Goal: Information Seeking & Learning: Check status

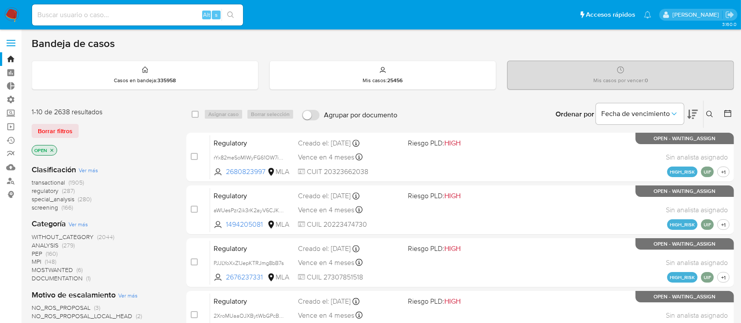
click at [11, 44] on span at bounding box center [11, 43] width 9 height 1
click at [0, 0] on input "checkbox" at bounding box center [0, 0] width 0 height 0
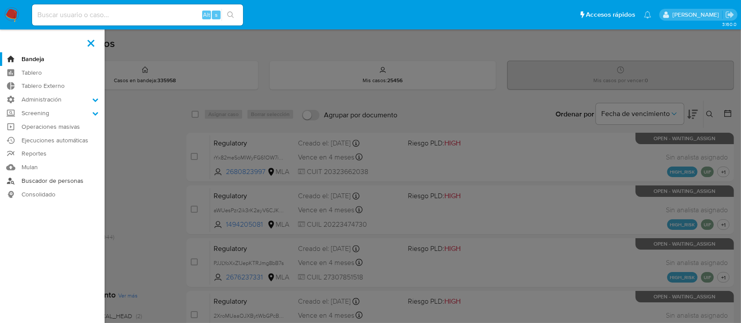
click at [36, 181] on link "Buscador de personas" at bounding box center [52, 181] width 105 height 14
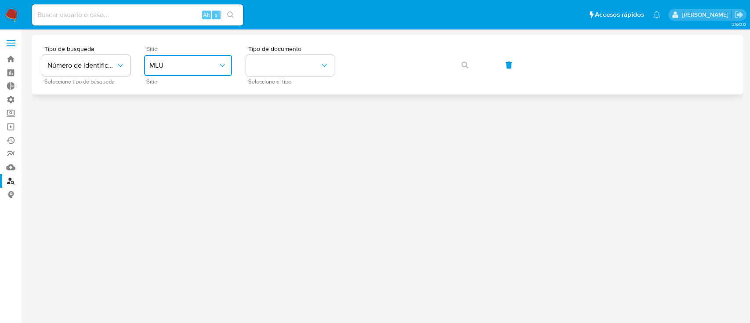
click at [195, 66] on span "MLU" at bounding box center [183, 65] width 69 height 9
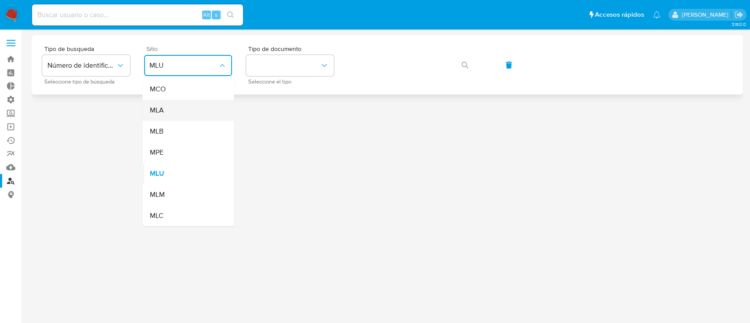
click at [204, 111] on div "MLA" at bounding box center [185, 110] width 72 height 21
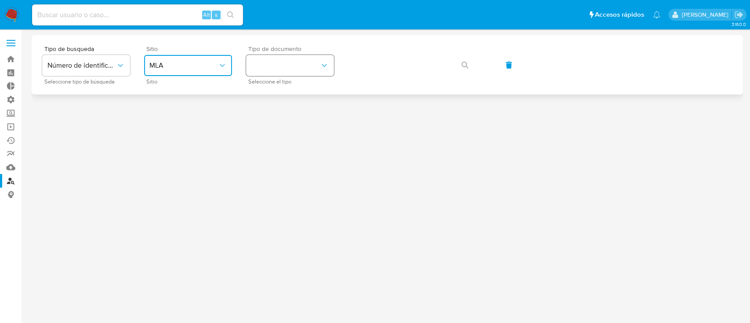
click at [277, 55] on button "identificationType" at bounding box center [290, 65] width 88 height 21
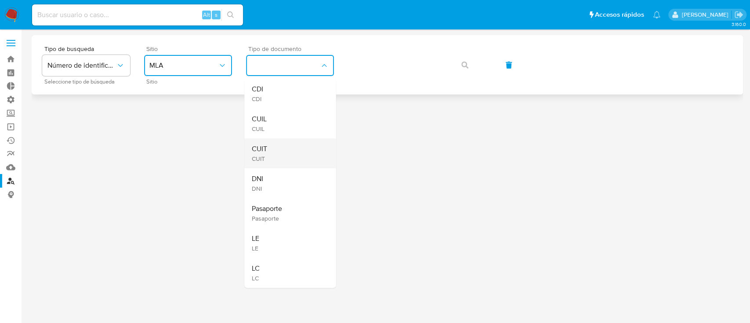
click at [303, 149] on div "CUIT CUIT" at bounding box center [287, 153] width 72 height 30
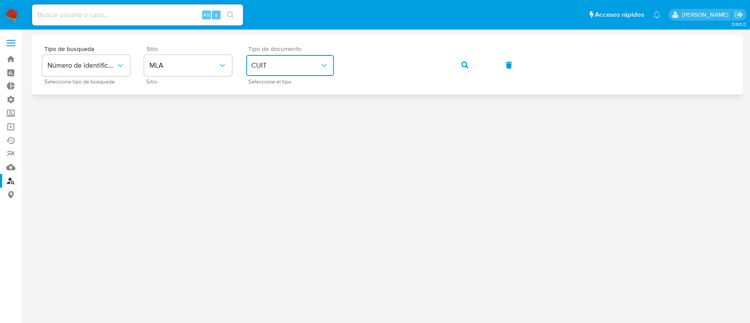
click at [460, 51] on div "Tipo de busqueda Número de identificación Seleccione tipo de búsqueda Sitio MLA…" at bounding box center [387, 65] width 690 height 38
click at [461, 54] on button "button" at bounding box center [465, 64] width 30 height 21
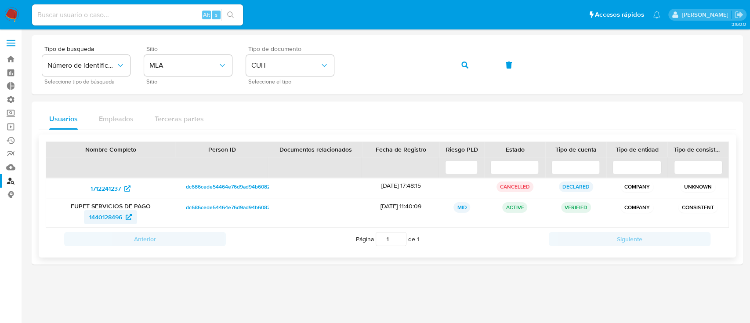
click at [100, 218] on span "1440128496" at bounding box center [105, 217] width 33 height 14
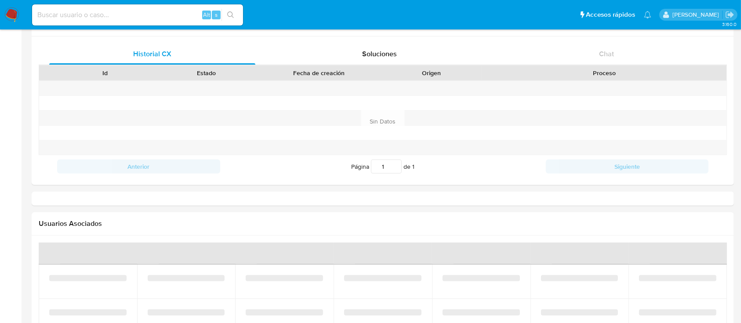
select select "10"
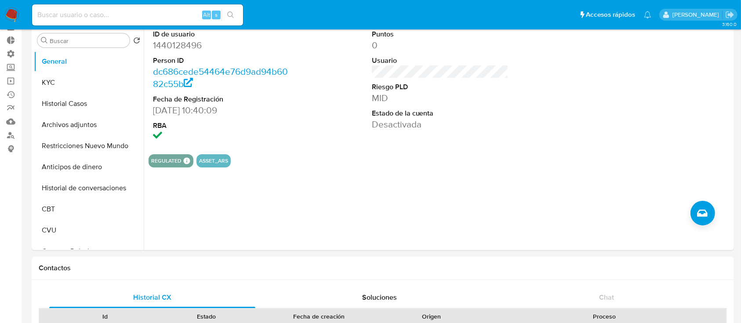
scroll to position [42, 0]
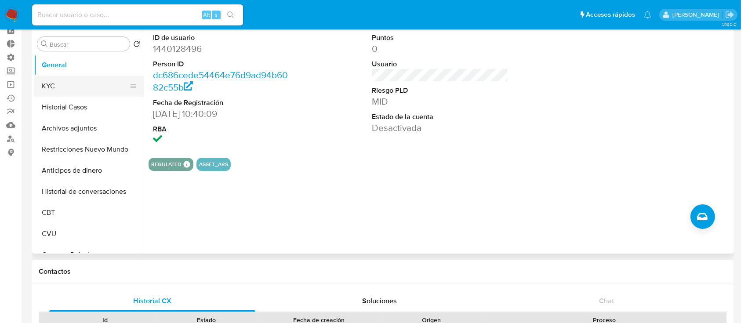
click at [67, 95] on button "KYC" at bounding box center [85, 86] width 103 height 21
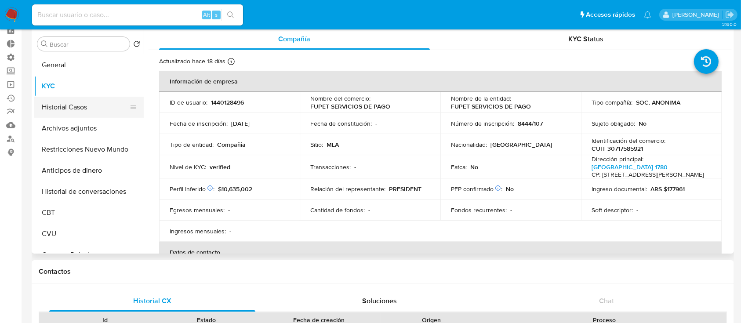
click at [70, 106] on button "Historial Casos" at bounding box center [85, 107] width 103 height 21
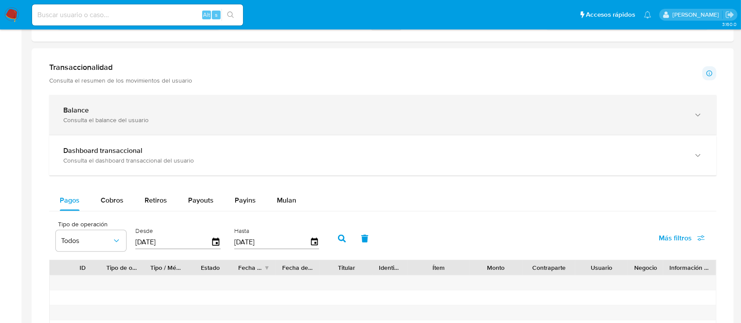
scroll to position [432, 0]
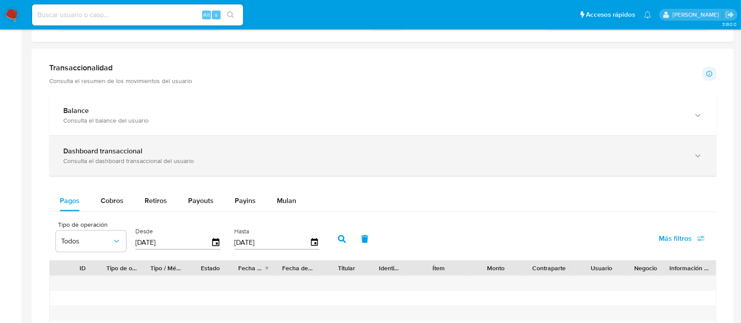
click at [97, 143] on div "Dashboard transaccional Consulta el dashboard transaccional del usuario" at bounding box center [382, 156] width 667 height 40
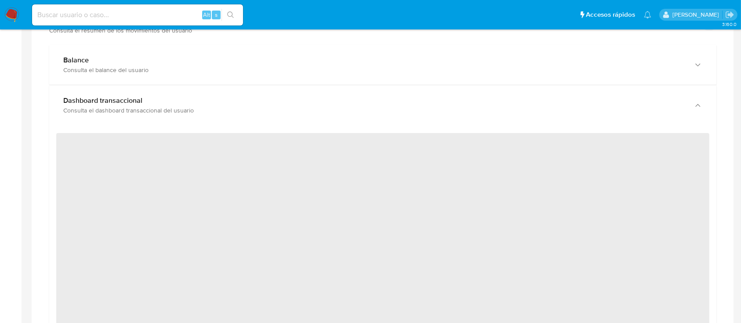
scroll to position [483, 0]
